Goal: Task Accomplishment & Management: Complete application form

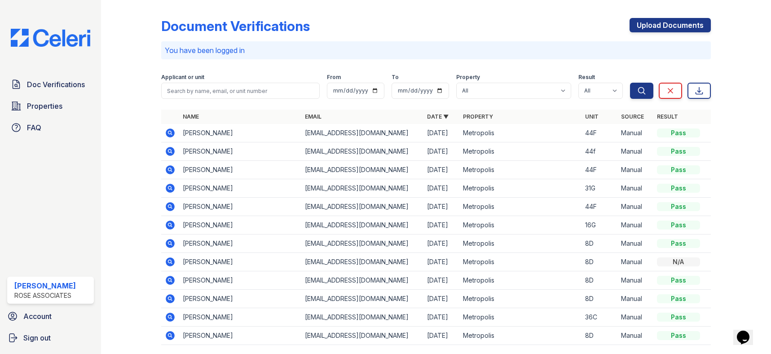
click at [337, 58] on div "You have been logged in" at bounding box center [435, 50] width 549 height 18
click at [658, 25] on link "Upload Documents" at bounding box center [669, 25] width 81 height 14
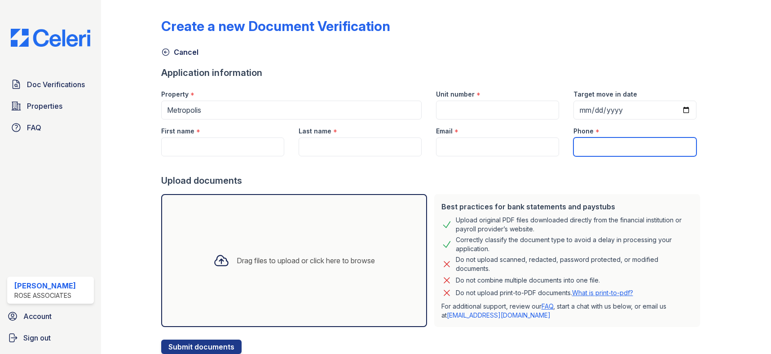
click at [586, 148] on input "Phone" at bounding box center [634, 146] width 123 height 19
paste input "[PHONE_NUMBER]"
type input "[PHONE_NUMBER]"
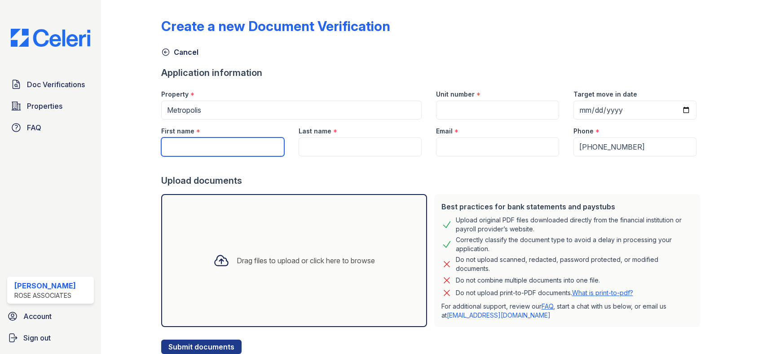
drag, startPoint x: 227, startPoint y: 142, endPoint x: 228, endPoint y: 118, distance: 24.2
click at [227, 142] on input "First name" at bounding box center [222, 146] width 123 height 19
paste input "[PERSON_NAME]"
type input "[PERSON_NAME]"
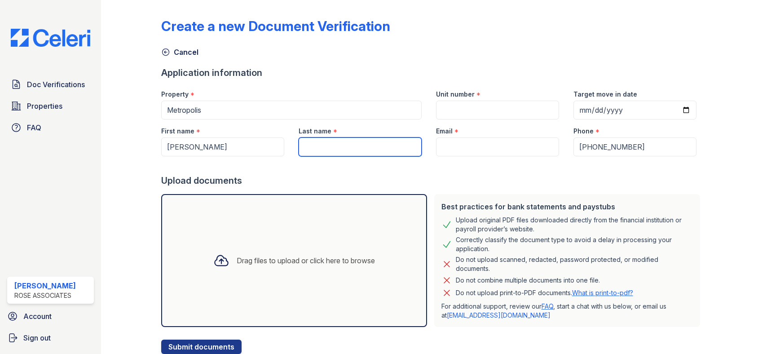
click at [336, 148] on input "Last name" at bounding box center [359, 146] width 123 height 19
paste input "[PERSON_NAME]"
type input "[PERSON_NAME]"
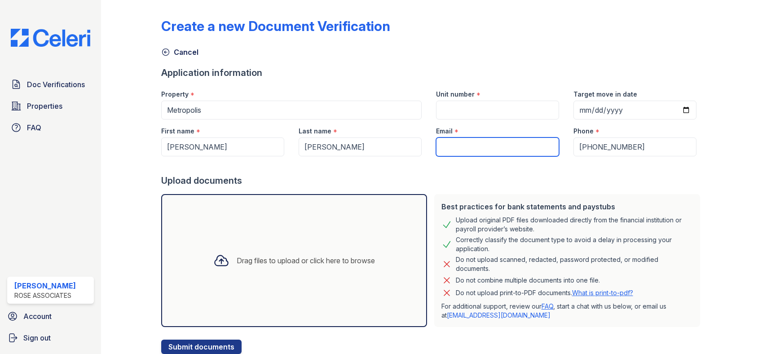
click at [442, 147] on input "Email" at bounding box center [497, 146] width 123 height 19
paste input "[EMAIL_ADDRESS][DOMAIN_NAME]"
type input "[EMAIL_ADDRESS][DOMAIN_NAME]"
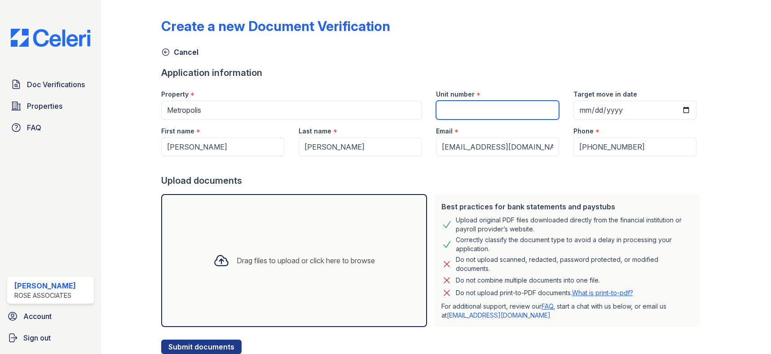
click at [464, 108] on input "Unit number" at bounding box center [497, 110] width 123 height 19
click at [447, 106] on input "Unit number" at bounding box center [497, 110] width 123 height 19
type input "33G"
click at [365, 171] on div at bounding box center [432, 165] width 542 height 18
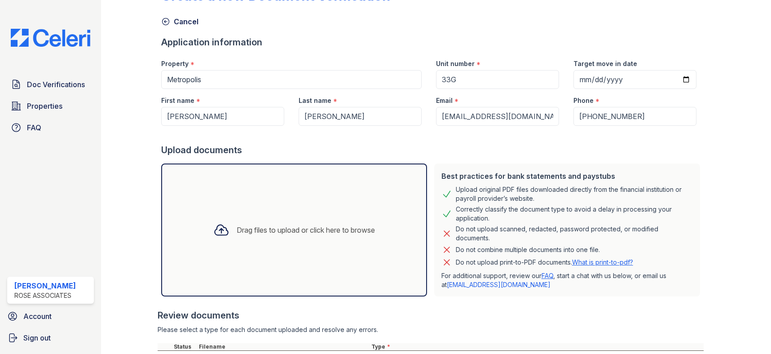
scroll to position [167, 0]
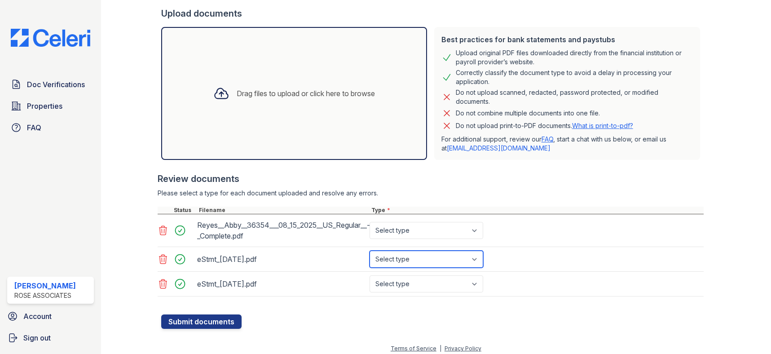
click at [417, 257] on select "Select type Paystub Bank Statement Offer Letter Tax Documents Benefit Award Let…" at bounding box center [426, 258] width 114 height 17
select select "bank_statement"
click at [369, 250] on select "Select type Paystub Bank Statement Offer Letter Tax Documents Benefit Award Let…" at bounding box center [426, 258] width 114 height 17
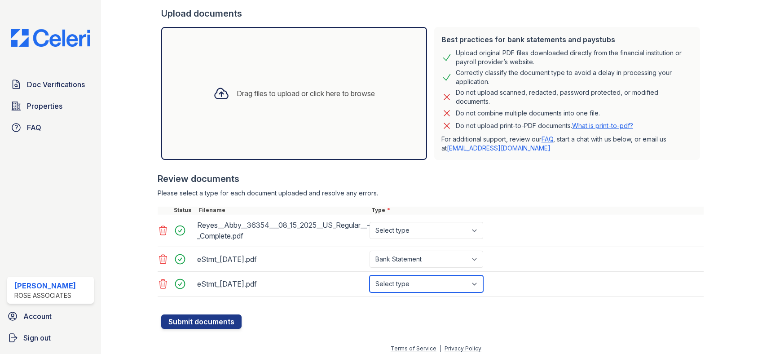
click at [396, 287] on select "Select type Paystub Bank Statement Offer Letter Tax Documents Benefit Award Let…" at bounding box center [426, 283] width 114 height 17
select select "bank_statement"
click at [369, 275] on select "Select type Paystub Bank Statement Offer Letter Tax Documents Benefit Award Let…" at bounding box center [426, 283] width 114 height 17
click at [399, 239] on div "Select type Paystub Bank Statement Offer Letter Tax Documents Benefit Award Let…" at bounding box center [427, 230] width 119 height 25
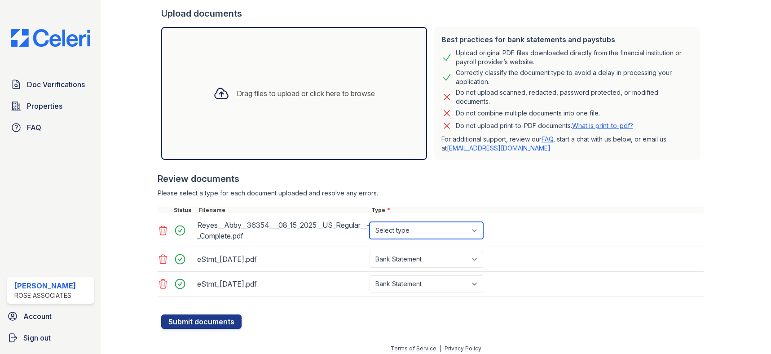
click at [405, 228] on select "Select type Paystub Bank Statement Offer Letter Tax Documents Benefit Award Let…" at bounding box center [426, 230] width 114 height 17
select select "paystub"
click at [369, 222] on select "Select type Paystub Bank Statement Offer Letter Tax Documents Benefit Award Let…" at bounding box center [426, 230] width 114 height 17
click at [226, 323] on button "Submit documents" at bounding box center [201, 321] width 80 height 14
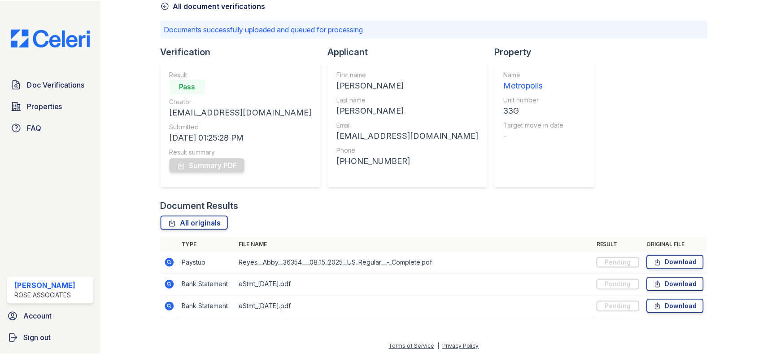
scroll to position [50, 0]
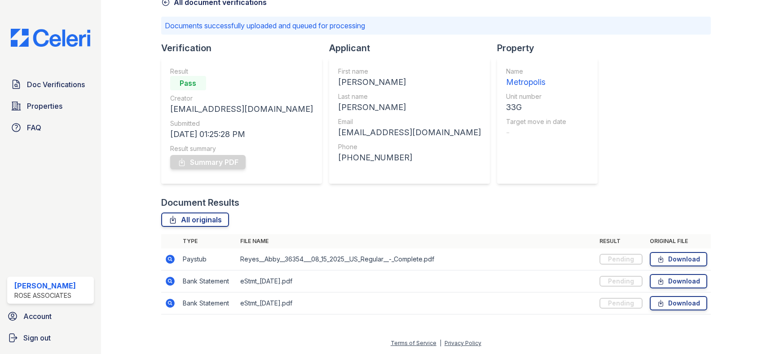
click at [262, 207] on div "Document Results" at bounding box center [435, 202] width 549 height 13
click at [52, 35] on img at bounding box center [51, 38] width 94 height 18
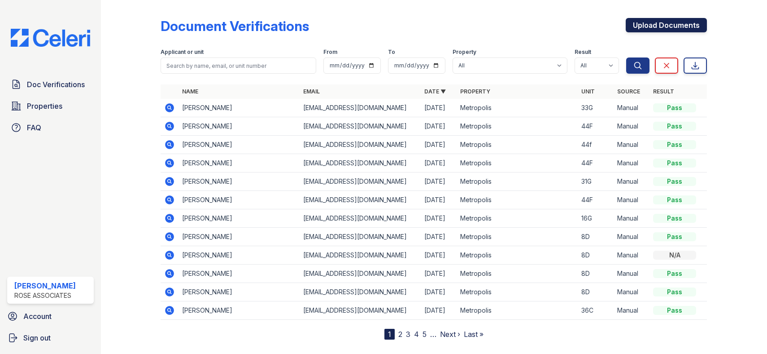
click at [658, 26] on link "Upload Documents" at bounding box center [666, 25] width 81 height 14
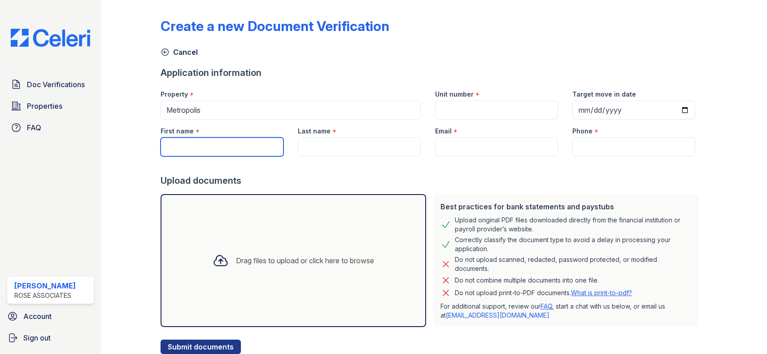
click at [201, 147] on input "First name" at bounding box center [222, 146] width 123 height 19
drag, startPoint x: 197, startPoint y: 147, endPoint x: 107, endPoint y: 154, distance: 89.6
click at [107, 154] on div "Create a new Document Verification Cancel Application information Property * [G…" at bounding box center [434, 177] width 667 height 354
paste input "cob"
type input "[PERSON_NAME]"
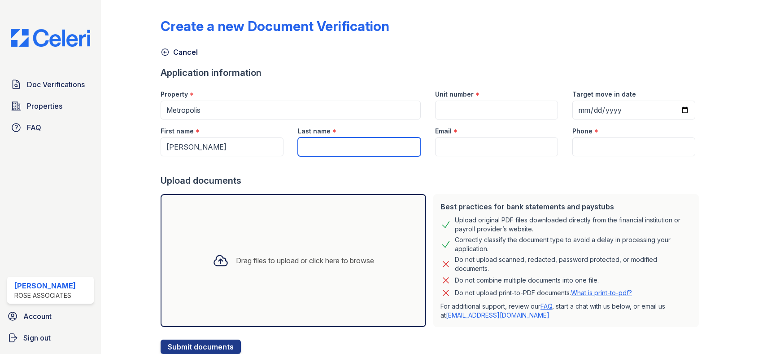
click at [318, 151] on input "Last name" at bounding box center [359, 146] width 123 height 19
paste input "[PERSON_NAME]"
type input "[PERSON_NAME]"
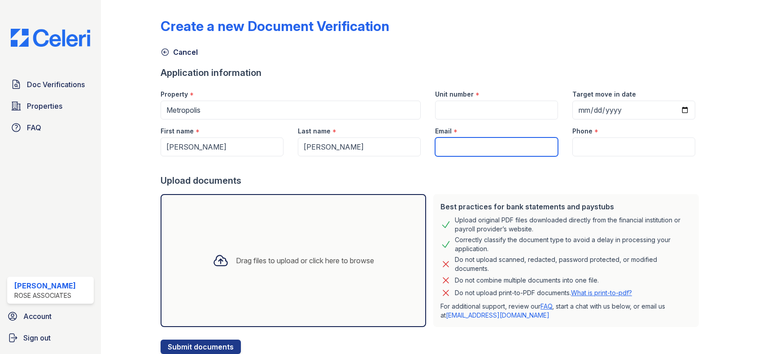
click at [481, 146] on input "Email" at bounding box center [496, 146] width 123 height 19
paste input "[PERSON_NAME][EMAIL_ADDRESS][PERSON_NAME][DOMAIN_NAME]"
type input "[PERSON_NAME][EMAIL_ADDRESS][PERSON_NAME][DOMAIN_NAME]"
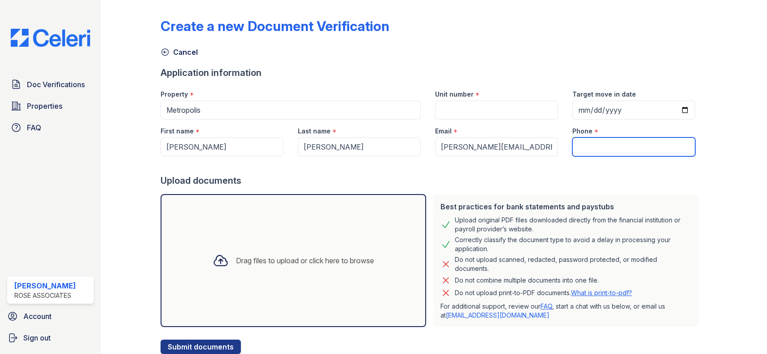
click at [602, 144] on input "Phone" at bounding box center [634, 146] width 123 height 19
paste input "(303) 335 - 8203"
type input "(303) 335 - 8203"
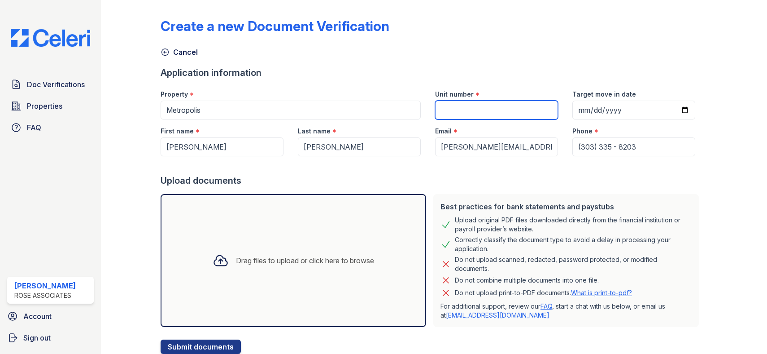
click at [449, 103] on input "Unit number" at bounding box center [496, 110] width 123 height 19
type input "33G"
click at [516, 29] on div "Create a new Document Verification" at bounding box center [434, 29] width 547 height 23
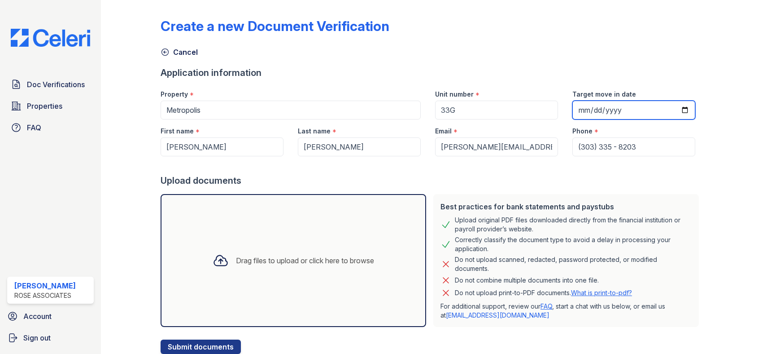
click at [583, 110] on input "Target move in date" at bounding box center [634, 110] width 123 height 19
click at [501, 66] on div "Application information" at bounding box center [432, 72] width 542 height 13
click at [576, 112] on input "Target move in date" at bounding box center [634, 110] width 123 height 19
click at [657, 66] on div "Create a new Document Verification Cancel Application information Property * [G…" at bounding box center [434, 179] width 547 height 350
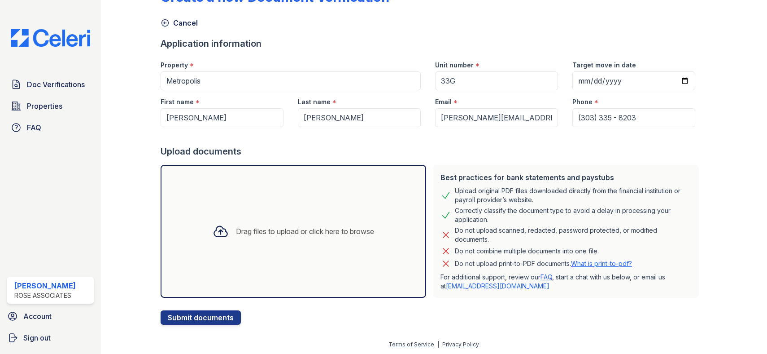
scroll to position [31, 0]
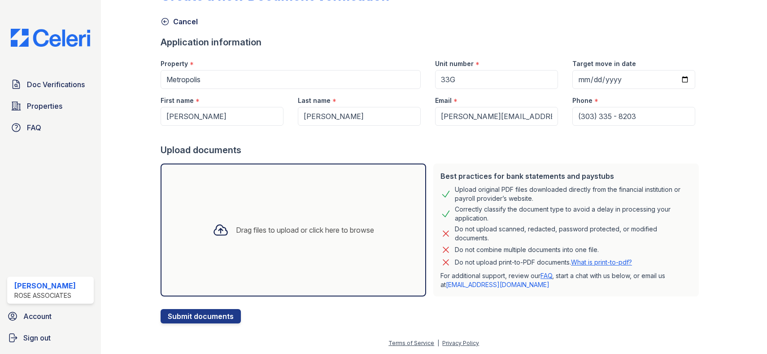
drag, startPoint x: 171, startPoint y: 351, endPoint x: 175, endPoint y: 372, distance: 20.9
click at [175, 353] on html "Doc Verifications Properties FAQ [PERSON_NAME] [PERSON_NAME] Associates Account…" at bounding box center [383, 177] width 767 height 354
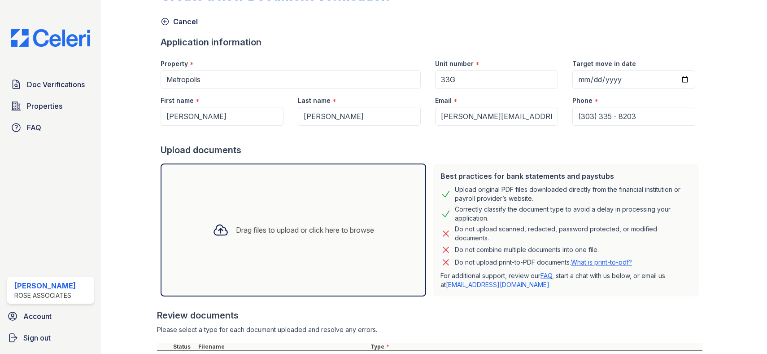
click at [712, 128] on div at bounding box center [730, 202] width 46 height 459
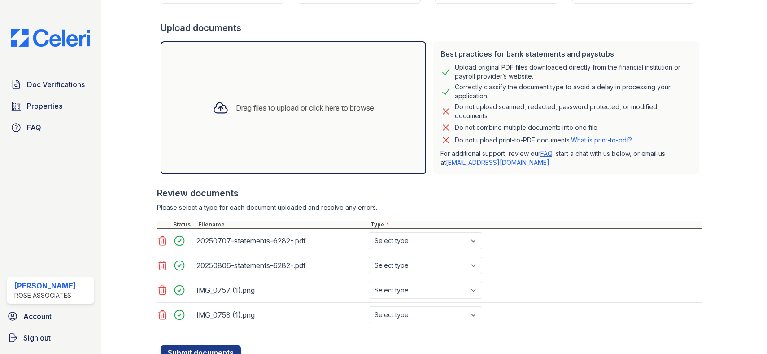
scroll to position [189, 0]
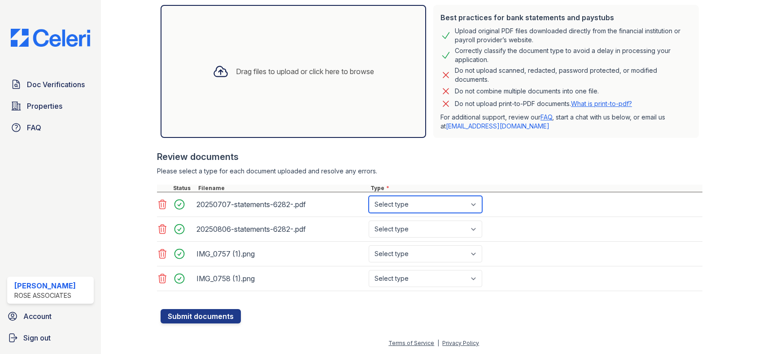
click at [408, 201] on select "Select type Paystub Bank Statement Offer Letter Tax Documents Benefit Award Let…" at bounding box center [426, 204] width 114 height 17
select select "bank_statement"
click at [369, 196] on select "Select type Paystub Bank Statement Offer Letter Tax Documents Benefit Award Let…" at bounding box center [426, 204] width 114 height 17
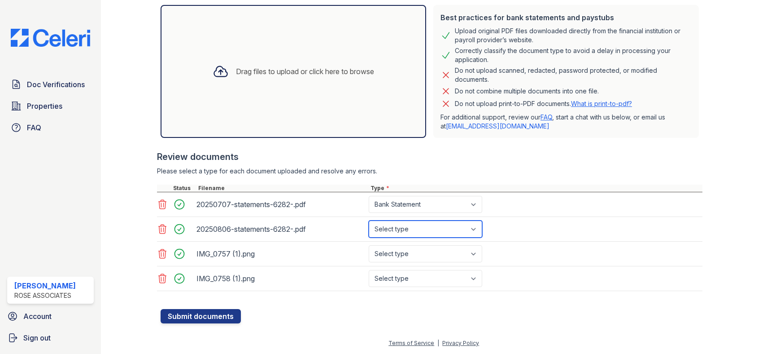
click at [420, 229] on select "Select type Paystub Bank Statement Offer Letter Tax Documents Benefit Award Let…" at bounding box center [426, 228] width 114 height 17
select select "bank_statement"
click at [369, 220] on select "Select type Paystub Bank Statement Offer Letter Tax Documents Benefit Award Let…" at bounding box center [426, 228] width 114 height 17
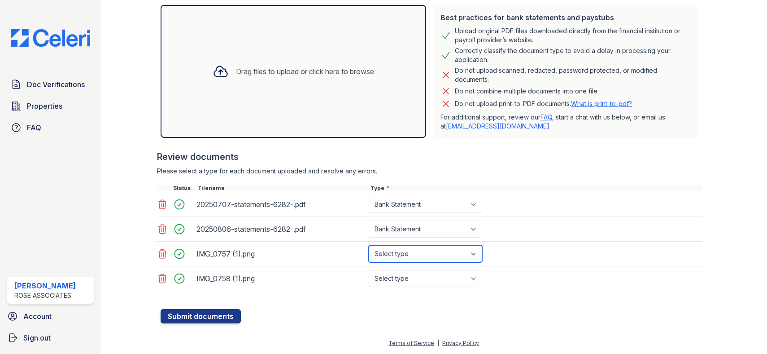
click at [420, 261] on select "Select type Paystub Bank Statement Offer Letter Tax Documents Benefit Award Let…" at bounding box center [426, 253] width 114 height 17
select select "paystub"
click at [369, 245] on select "Select type Paystub Bank Statement Offer Letter Tax Documents Benefit Award Let…" at bounding box center [426, 253] width 114 height 17
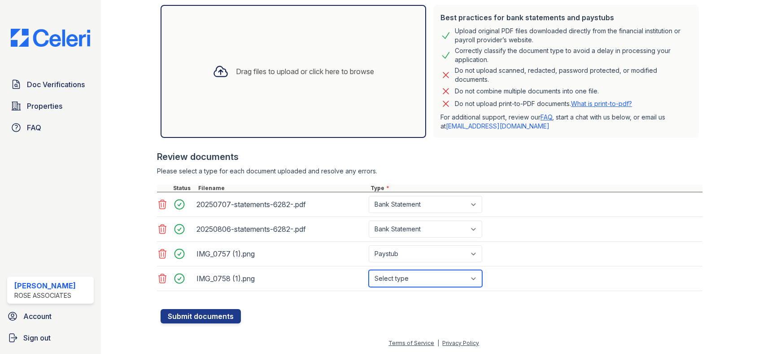
click at [422, 284] on select "Select type Paystub Bank Statement Offer Letter Tax Documents Benefit Award Let…" at bounding box center [426, 278] width 114 height 17
select select "paystub"
click at [369, 270] on select "Select type Paystub Bank Statement Offer Letter Tax Documents Benefit Award Let…" at bounding box center [426, 278] width 114 height 17
click at [247, 313] on form "Application information Property * [GEOGRAPHIC_DATA] Unit number * 33G Target m…" at bounding box center [432, 100] width 542 height 446
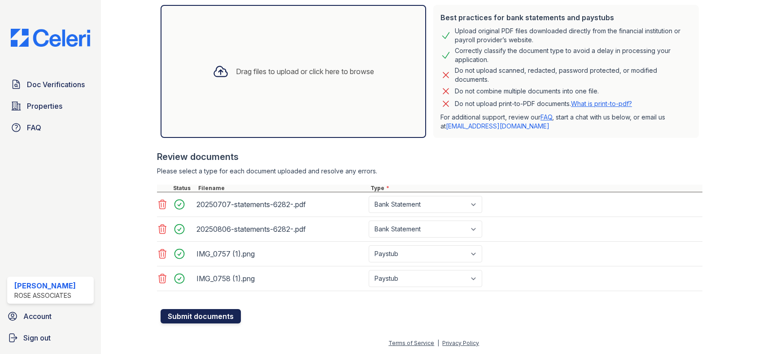
click at [213, 315] on button "Submit documents" at bounding box center [201, 316] width 80 height 14
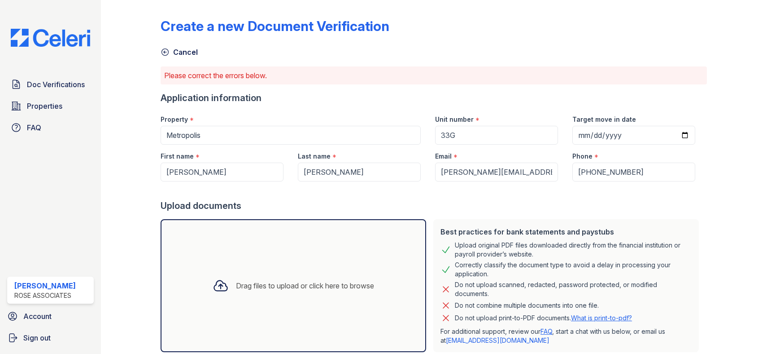
scroll to position [214, 0]
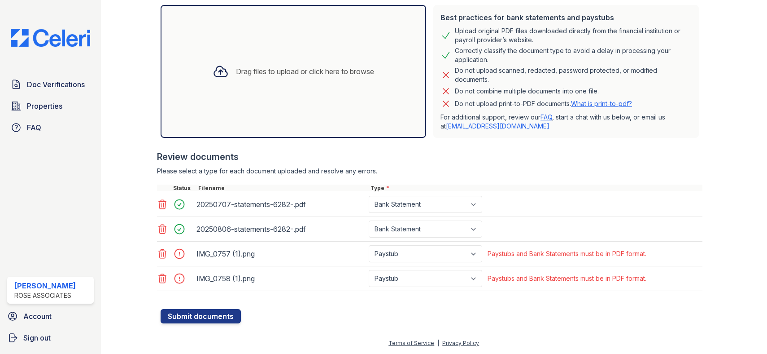
click at [70, 41] on img at bounding box center [51, 38] width 94 height 18
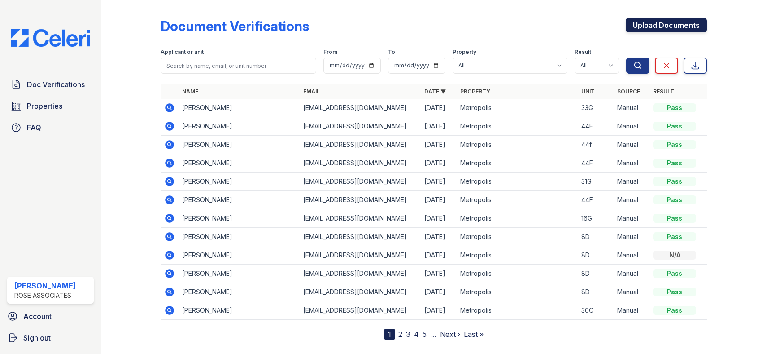
click at [656, 26] on link "Upload Documents" at bounding box center [666, 25] width 81 height 14
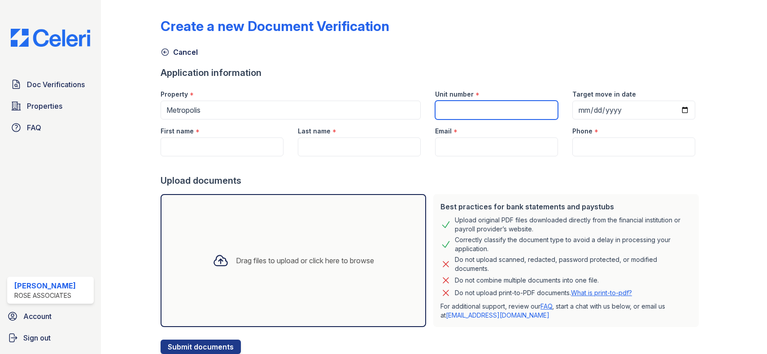
click at [453, 108] on input "Unit number" at bounding box center [496, 110] width 123 height 19
type input "33G"
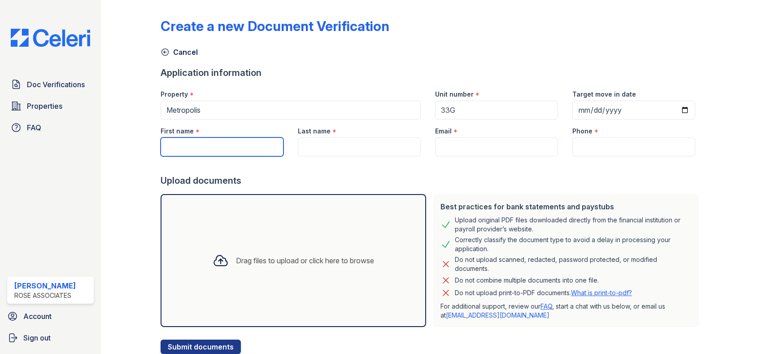
click at [259, 153] on input "First name" at bounding box center [222, 146] width 123 height 19
type input "[PERSON_NAME]"
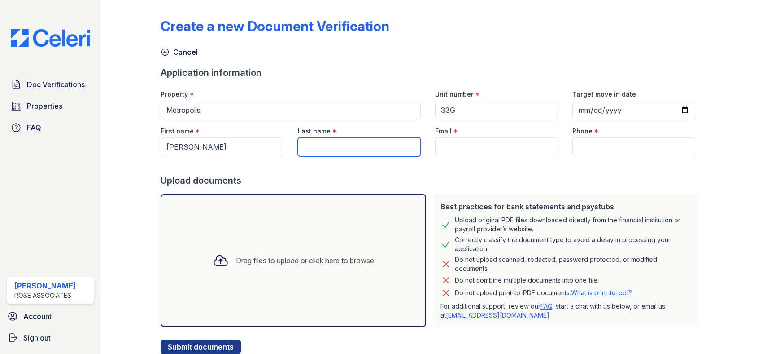
click at [306, 148] on input "Last name" at bounding box center [359, 146] width 123 height 19
paste input "[PERSON_NAME]"
type input "[PERSON_NAME]"
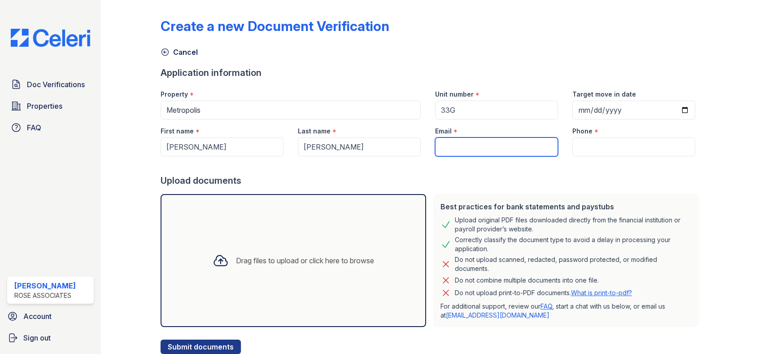
click at [482, 147] on input "Email" at bounding box center [496, 146] width 123 height 19
click at [626, 178] on div "Upload documents" at bounding box center [432, 180] width 542 height 13
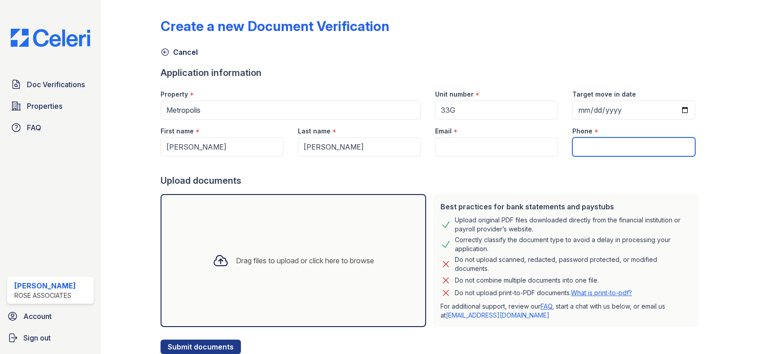
click at [597, 142] on input "Phone" at bounding box center [634, 146] width 123 height 19
paste input "[PHONE_NUMBER]"
type input "[PHONE_NUMBER]"
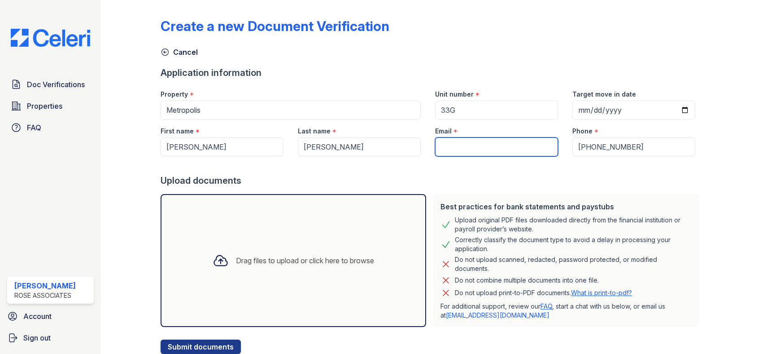
click at [464, 140] on input "Email" at bounding box center [496, 146] width 123 height 19
paste input "[PERSON_NAME][EMAIL_ADDRESS][PERSON_NAME][DOMAIN_NAME]"
type input "[PERSON_NAME][EMAIL_ADDRESS][PERSON_NAME][DOMAIN_NAME]"
click at [724, 100] on div at bounding box center [730, 179] width 46 height 350
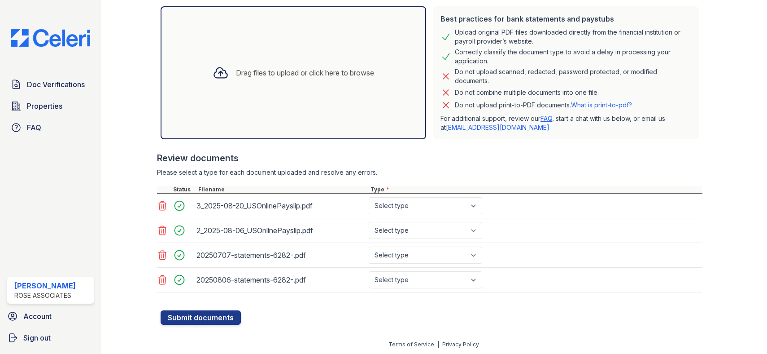
scroll to position [189, 0]
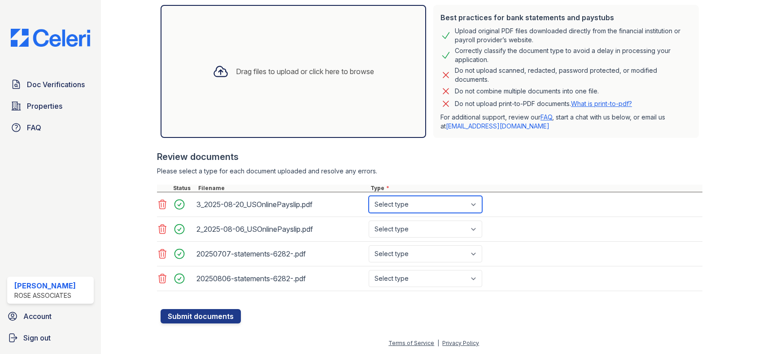
click at [404, 203] on select "Select type Paystub Bank Statement Offer Letter Tax Documents Benefit Award Let…" at bounding box center [426, 204] width 114 height 17
select select "paystub"
click at [369, 196] on select "Select type Paystub Bank Statement Offer Letter Tax Documents Benefit Award Let…" at bounding box center [426, 204] width 114 height 17
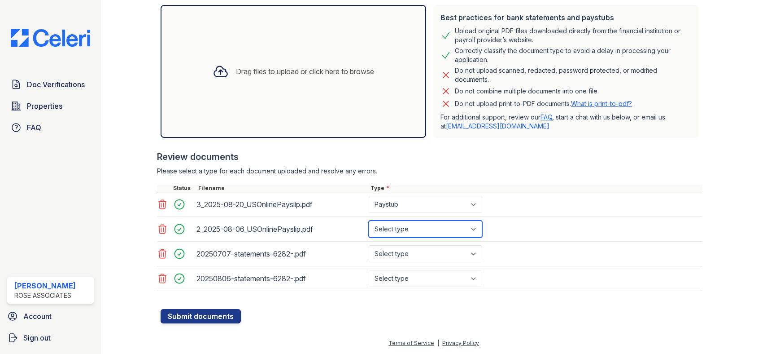
click at [409, 233] on select "Select type Paystub Bank Statement Offer Letter Tax Documents Benefit Award Let…" at bounding box center [426, 228] width 114 height 17
select select "paystub"
click at [369, 220] on select "Select type Paystub Bank Statement Offer Letter Tax Documents Benefit Award Let…" at bounding box center [426, 228] width 114 height 17
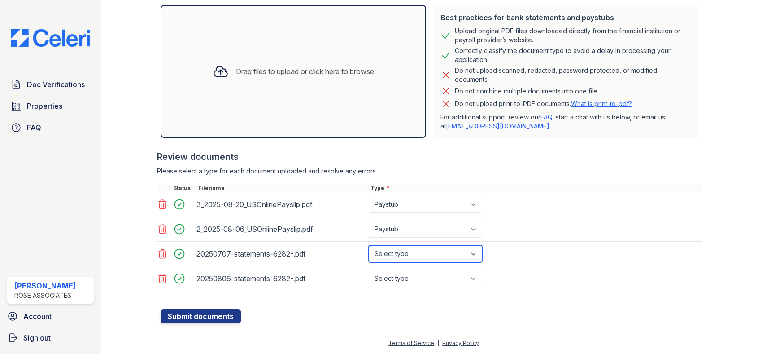
click at [409, 254] on select "Select type Paystub Bank Statement Offer Letter Tax Documents Benefit Award Let…" at bounding box center [426, 253] width 114 height 17
select select "bank_statement"
click at [369, 245] on select "Select type Paystub Bank Statement Offer Letter Tax Documents Benefit Award Let…" at bounding box center [426, 253] width 114 height 17
click at [411, 288] on div "20250806-statements-6282-.pdf Select type Paystub Bank Statement Offer Letter T…" at bounding box center [430, 278] width 546 height 25
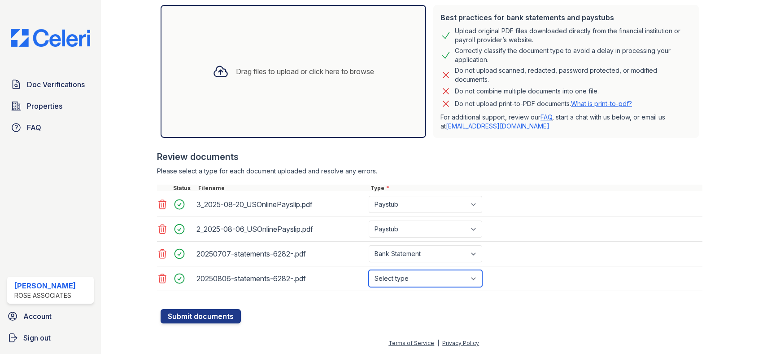
click at [413, 283] on select "Select type Paystub Bank Statement Offer Letter Tax Documents Benefit Award Let…" at bounding box center [426, 278] width 114 height 17
select select "bank_statement"
click at [369, 270] on select "Select type Paystub Bank Statement Offer Letter Tax Documents Benefit Award Let…" at bounding box center [426, 278] width 114 height 17
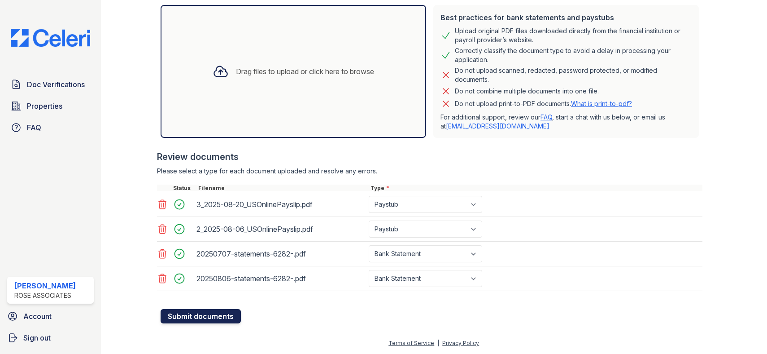
click at [204, 319] on button "Submit documents" at bounding box center [201, 316] width 80 height 14
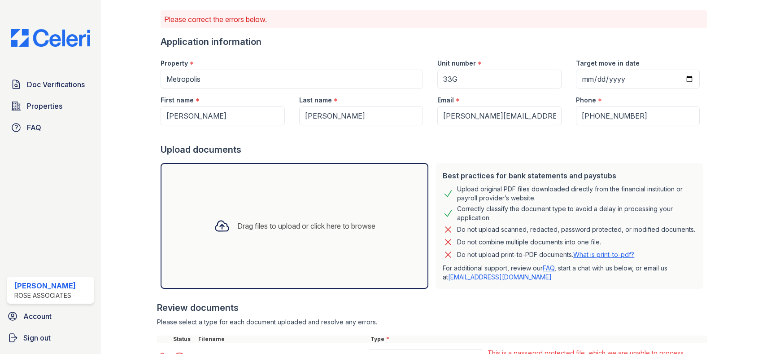
scroll to position [216, 0]
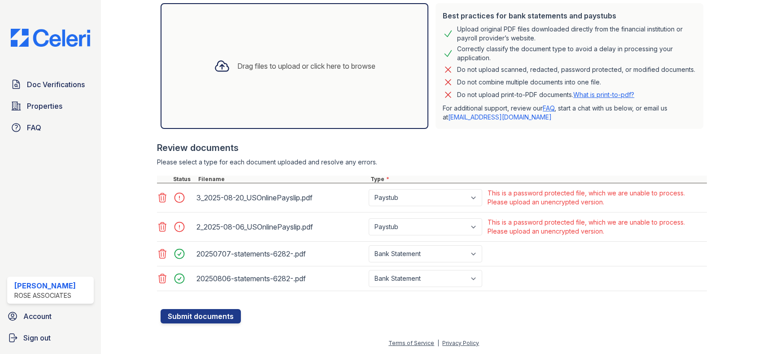
click at [158, 196] on icon at bounding box center [162, 197] width 11 height 11
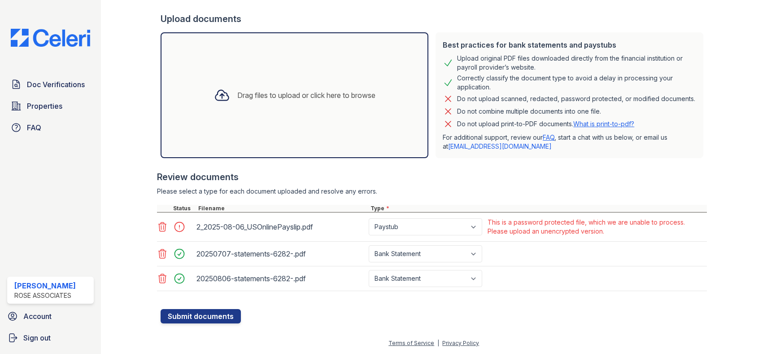
click at [162, 223] on icon at bounding box center [163, 226] width 8 height 9
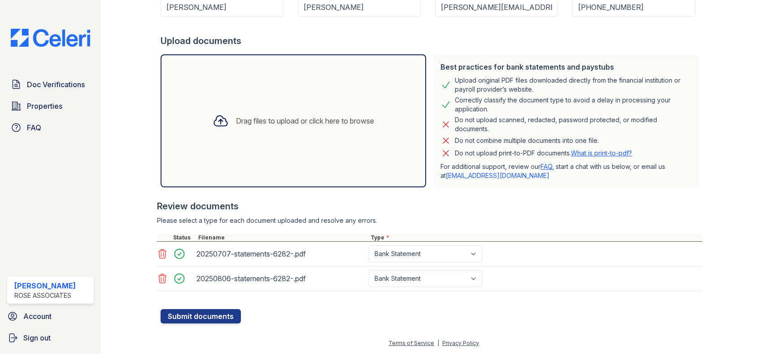
scroll to position [187, 0]
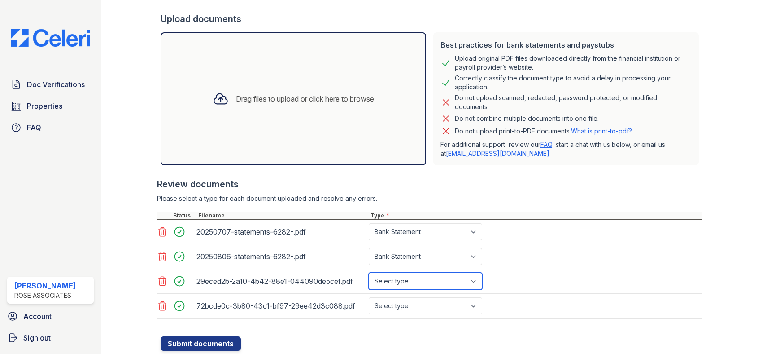
click at [430, 282] on select "Select type Paystub Bank Statement Offer Letter Tax Documents Benefit Award Let…" at bounding box center [426, 280] width 114 height 17
select select "paystub"
click at [369, 272] on select "Select type Paystub Bank Statement Offer Letter Tax Documents Benefit Award Let…" at bounding box center [426, 280] width 114 height 17
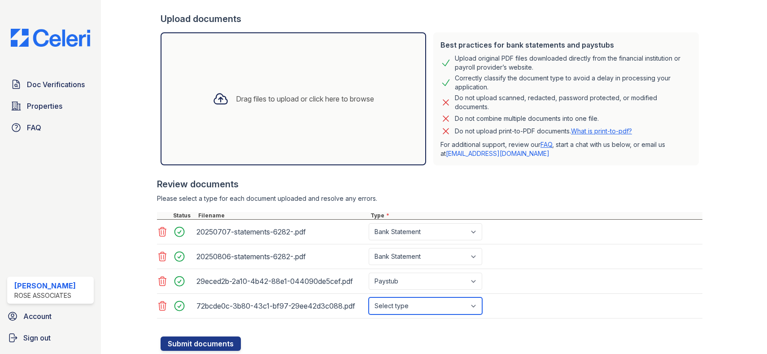
click at [437, 305] on select "Select type Paystub Bank Statement Offer Letter Tax Documents Benefit Award Let…" at bounding box center [426, 305] width 114 height 17
select select "paystub"
click at [369, 297] on select "Select type Paystub Bank Statement Offer Letter Tax Documents Benefit Award Let…" at bounding box center [426, 305] width 114 height 17
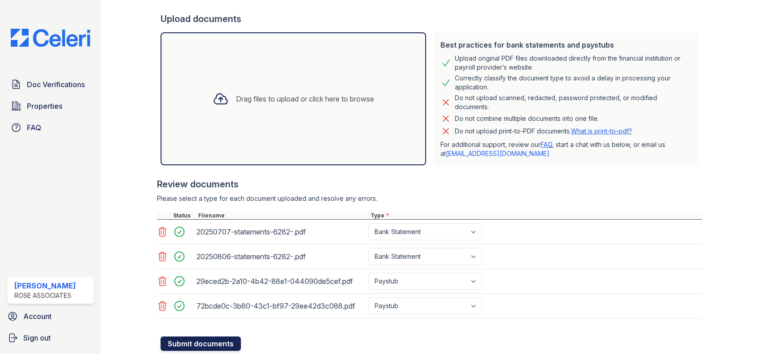
click at [197, 337] on button "Submit documents" at bounding box center [201, 343] width 80 height 14
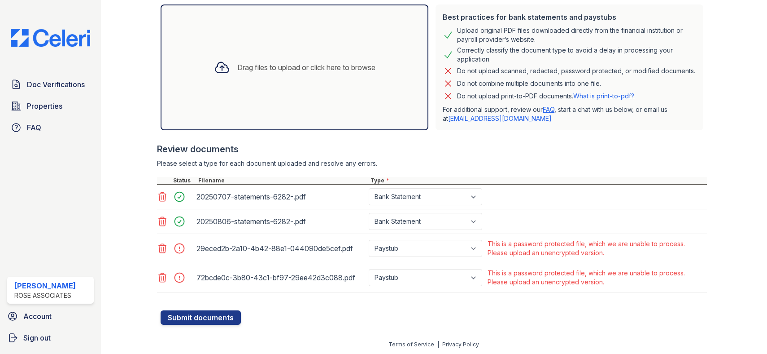
scroll to position [205, 0]
